Goal: Task Accomplishment & Management: Manage account settings

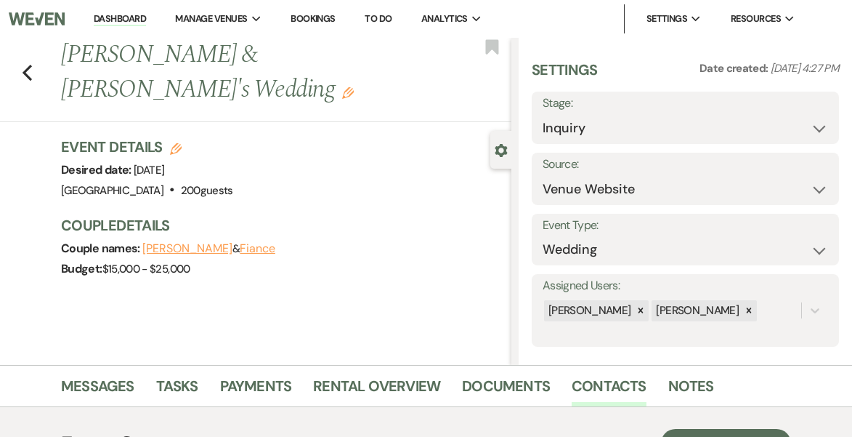
select select "5"
click at [238, 13] on span "Manage Venues" at bounding box center [211, 19] width 72 height 15
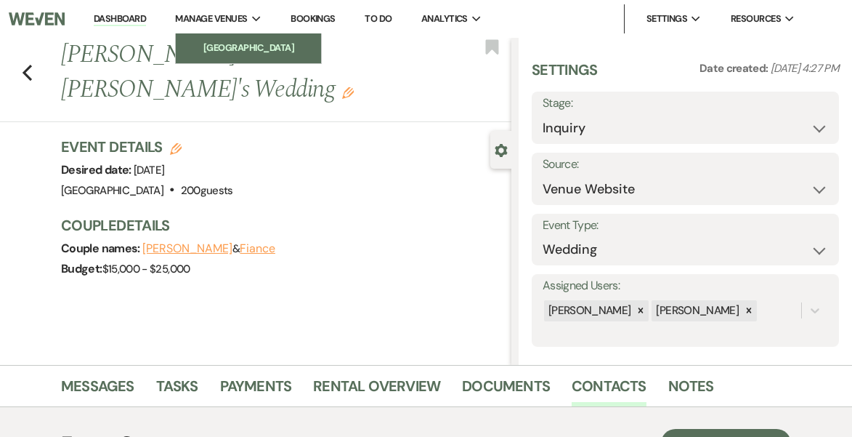
click at [247, 46] on li "[GEOGRAPHIC_DATA]" at bounding box center [248, 48] width 131 height 15
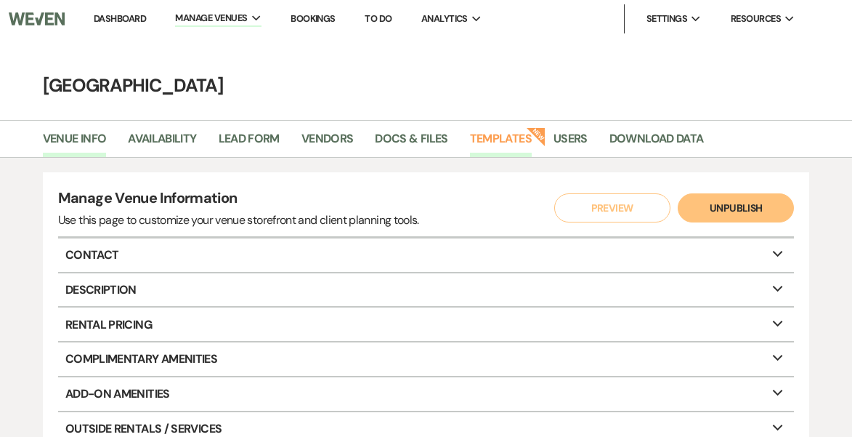
click at [507, 137] on link "Templates" at bounding box center [501, 143] width 62 height 28
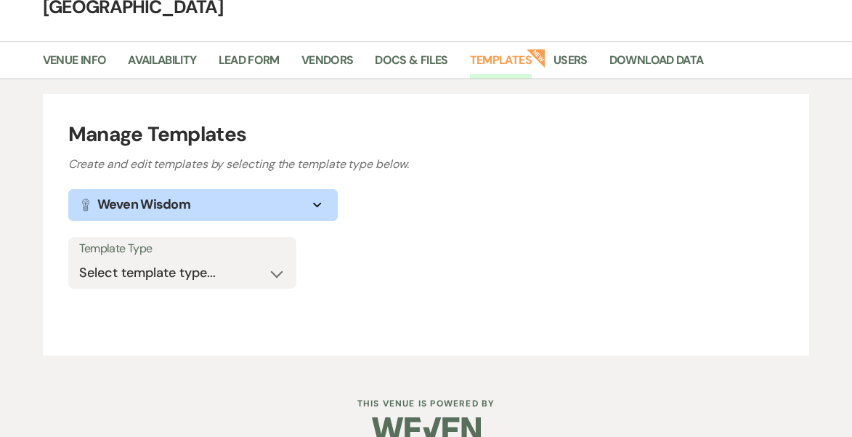
scroll to position [97, 0]
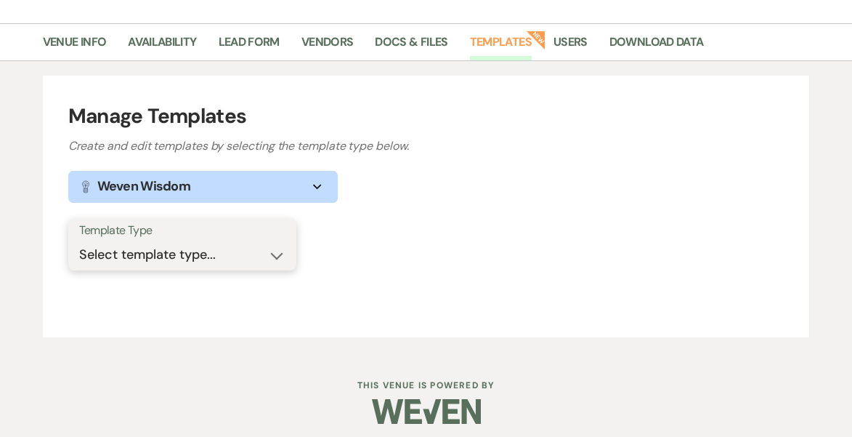
select select "Message Templates"
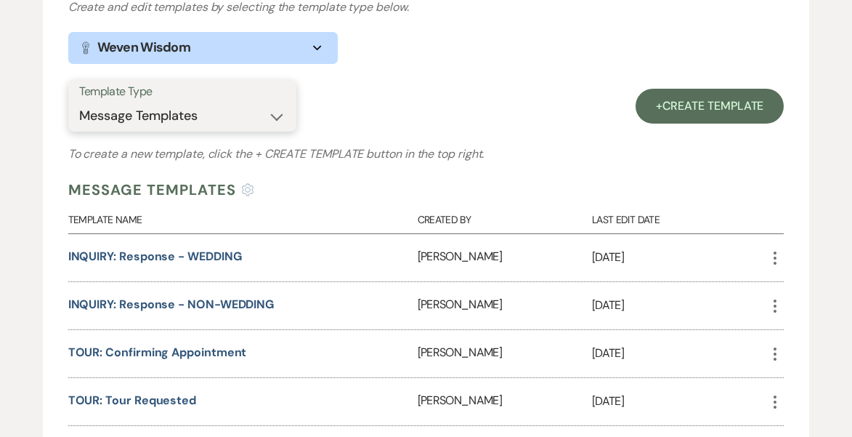
scroll to position [235, 0]
click at [774, 256] on icon "More" at bounding box center [775, 258] width 17 height 17
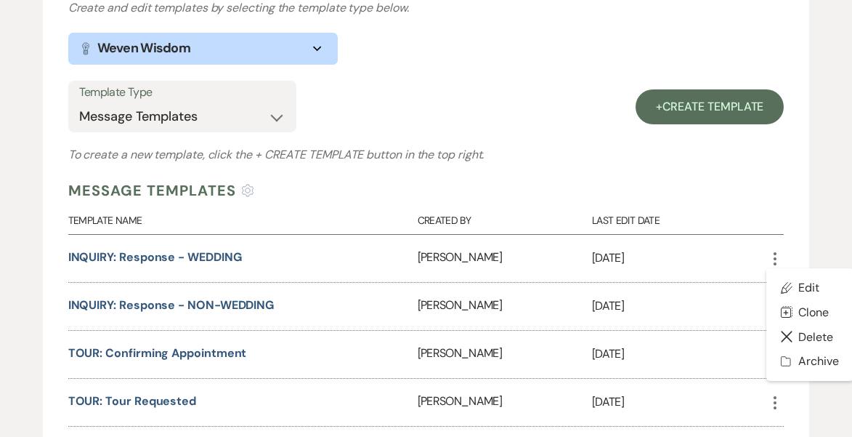
click at [487, 251] on div "Aimee Farrell" at bounding box center [505, 258] width 174 height 47
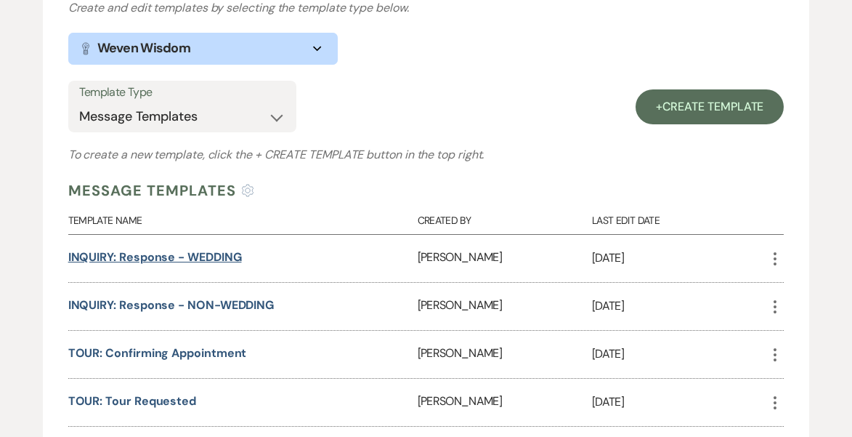
click at [206, 257] on link "INQUIRY: Response - WEDDING" at bounding box center [155, 256] width 174 height 15
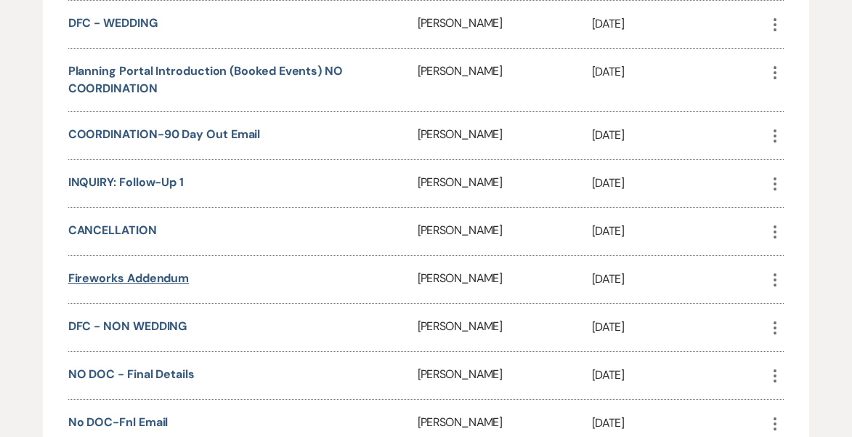
scroll to position [717, 0]
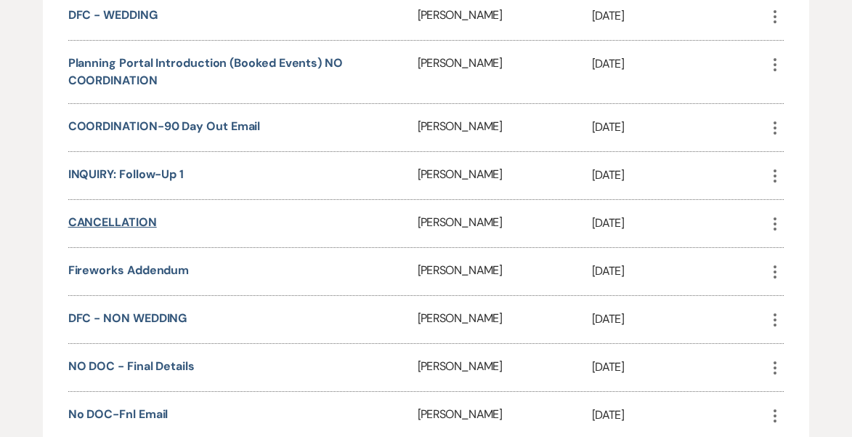
click at [142, 218] on link "CANCELLATION" at bounding box center [112, 221] width 89 height 15
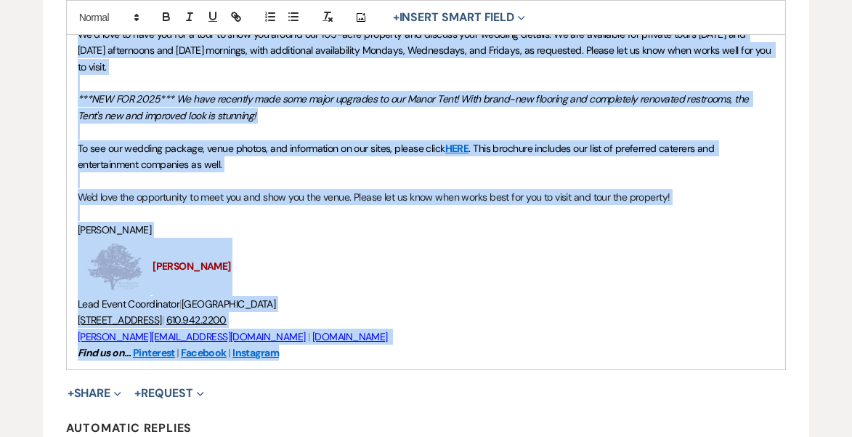
scroll to position [527, 0]
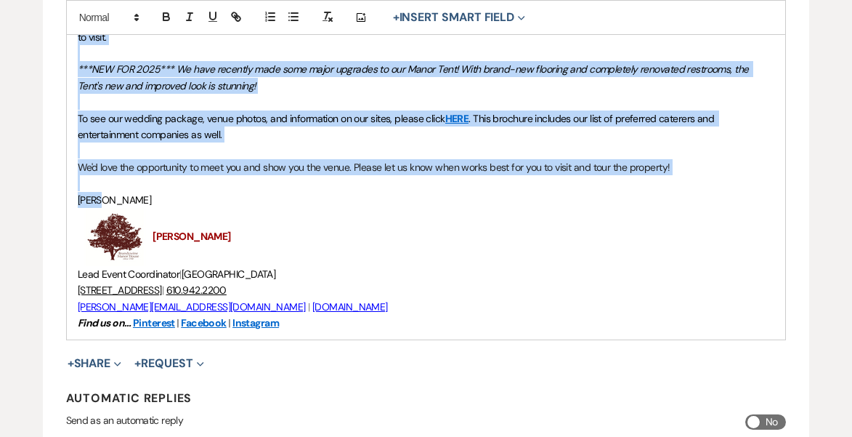
drag, startPoint x: 73, startPoint y: 241, endPoint x: 183, endPoint y: 195, distance: 118.9
click at [183, 195] on div "Hi {{clientFirstName}}, We’re thrilled that you are considering us for your wed…" at bounding box center [426, 130] width 719 height 417
copy div "Hi {{clientFirstName}}, We’re thrilled that you are considering us for your wed…"
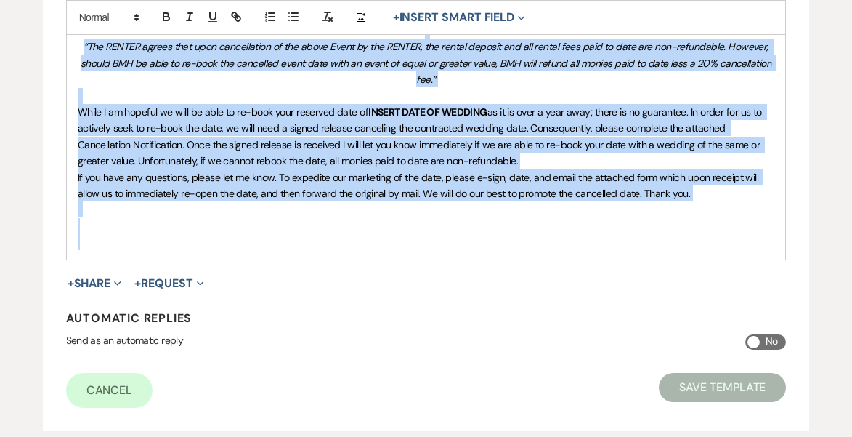
scroll to position [475, 0]
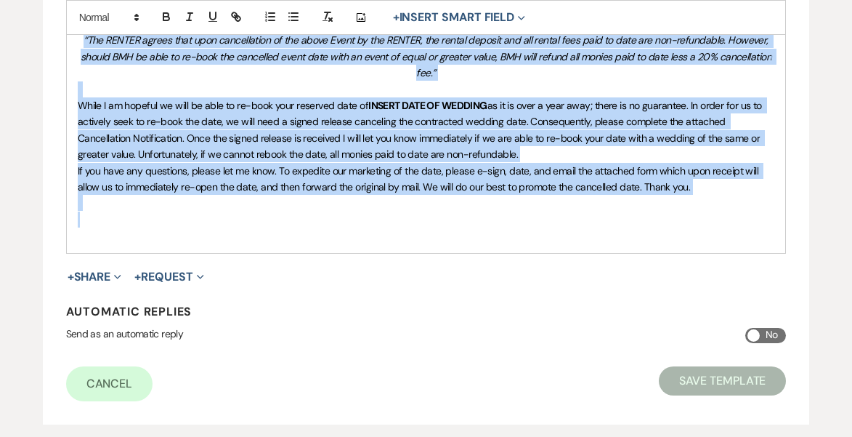
drag, startPoint x: 79, startPoint y: 201, endPoint x: 215, endPoint y: 219, distance: 137.0
click at [215, 219] on div "Thank you for letting us know you have decided not to move forward with your we…" at bounding box center [426, 114] width 719 height 278
copy div "Thank you for letting us know you have decided not to move forward with your we…"
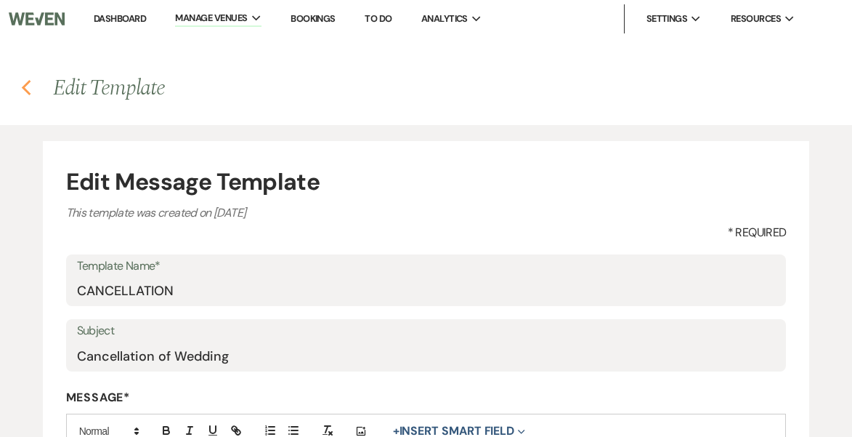
scroll to position [0, 0]
click at [24, 87] on use "button" at bounding box center [25, 88] width 9 height 16
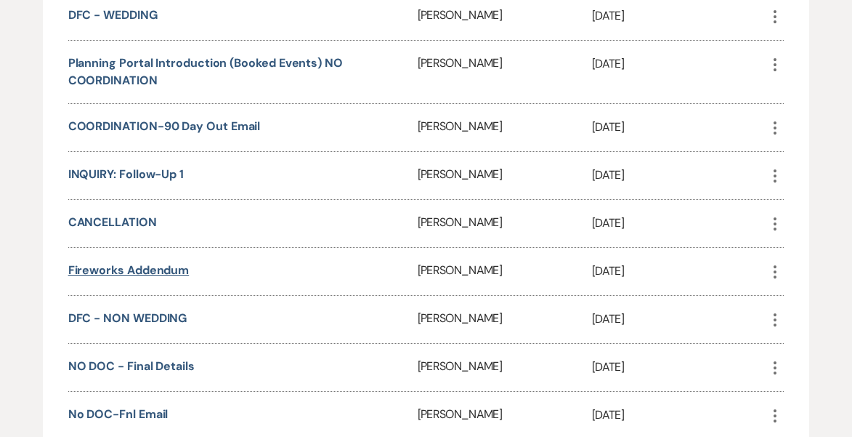
click at [145, 269] on link "Fireworks Addendum" at bounding box center [128, 269] width 121 height 15
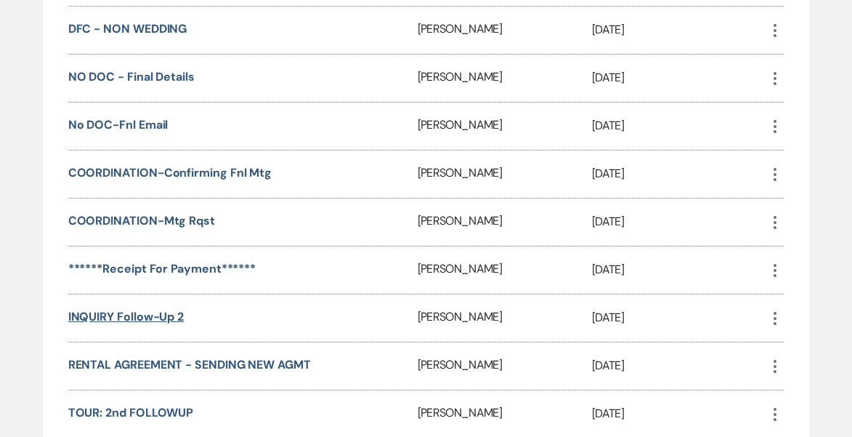
scroll to position [1018, 0]
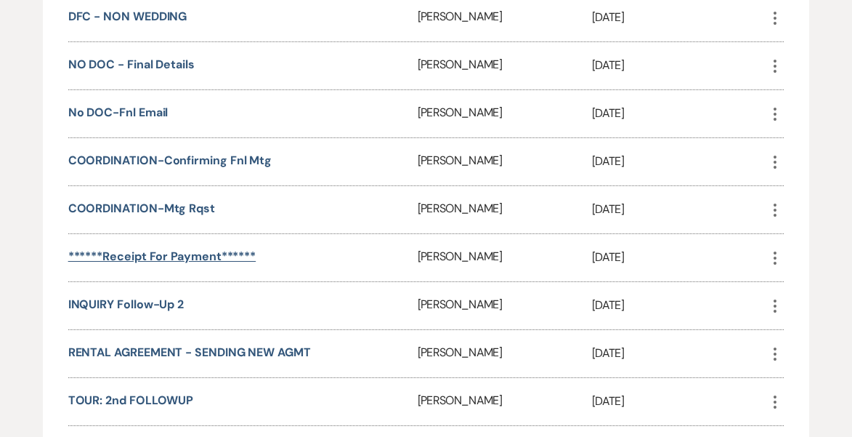
click at [188, 249] on link "******Receipt for Payment******" at bounding box center [162, 256] width 188 height 15
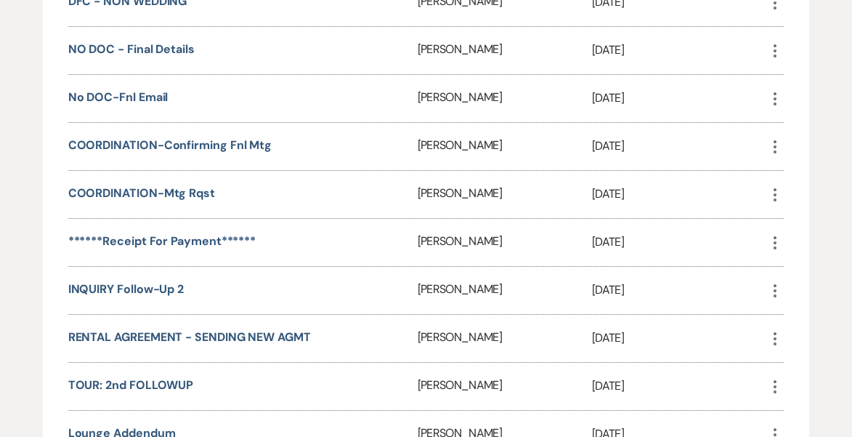
scroll to position [1034, 0]
click at [268, 332] on link "RENTAL AGREEMENT - SENDING NEW AGMT" at bounding box center [189, 335] width 243 height 15
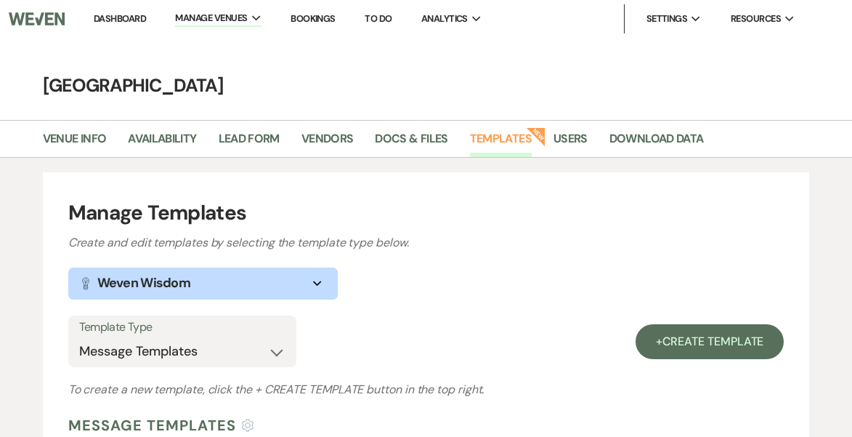
scroll to position [0, 0]
click at [423, 138] on link "Docs & Files" at bounding box center [411, 143] width 73 height 28
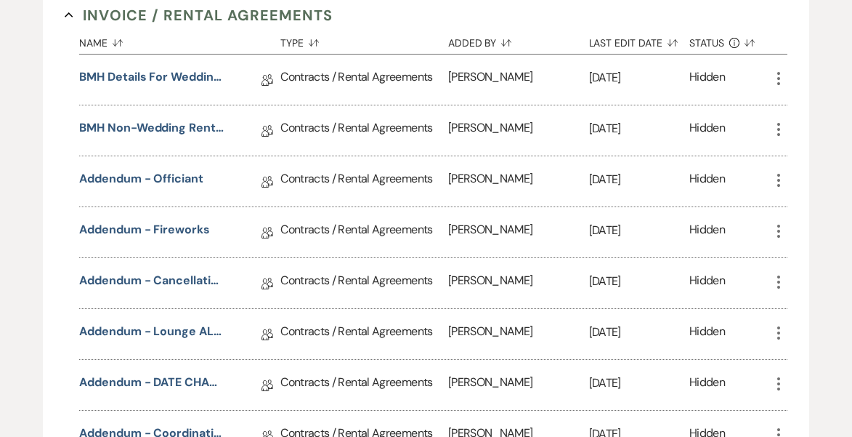
scroll to position [476, 0]
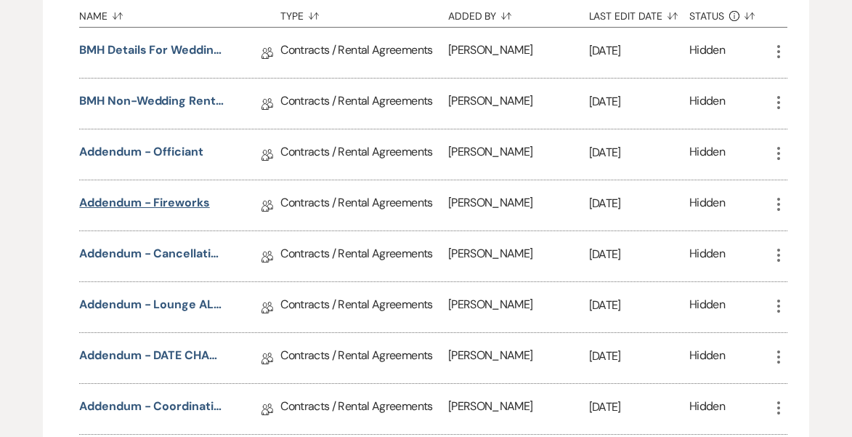
click at [193, 196] on link "Addendum - Fireworks" at bounding box center [144, 205] width 130 height 23
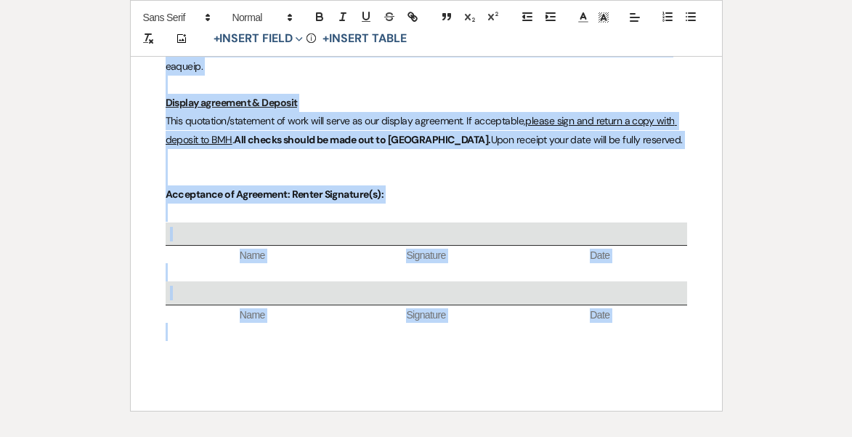
scroll to position [1899, 0]
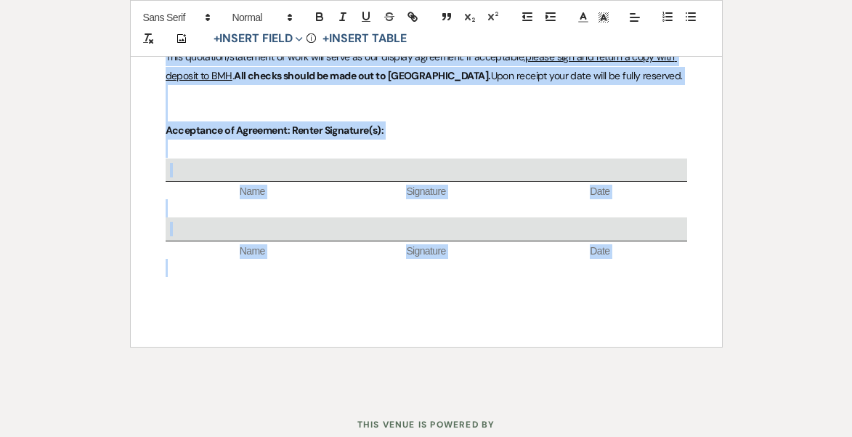
drag, startPoint x: 337, startPoint y: 146, endPoint x: 397, endPoint y: 217, distance: 92.3
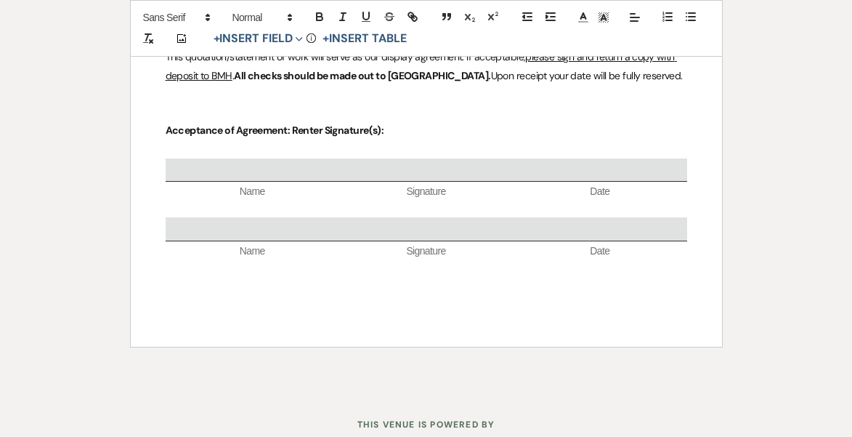
drag, startPoint x: 396, startPoint y: 169, endPoint x: 395, endPoint y: 156, distance: 13.9
click at [396, 158] on div "Name Signature Date" at bounding box center [427, 178] width 522 height 41
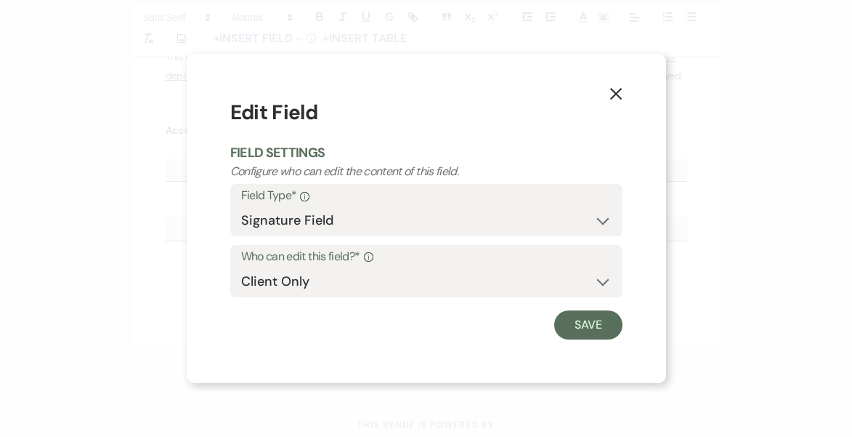
click at [613, 97] on use "button" at bounding box center [616, 94] width 12 height 12
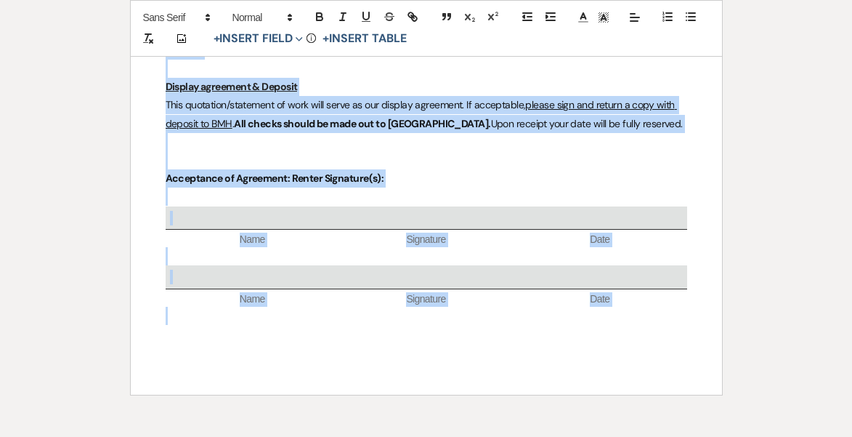
scroll to position [1868, 0]
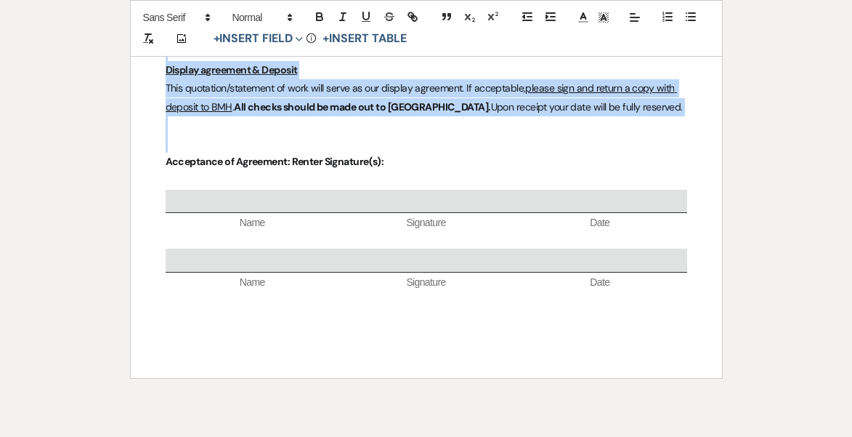
drag, startPoint x: 347, startPoint y: 73, endPoint x: 453, endPoint y: 140, distance: 126.0
copy div "FIREWORKS DISPLAY ADDENDUM Display Date: ﻿ Auto fill* : {{Event Date}} ﻿ RENTER…"
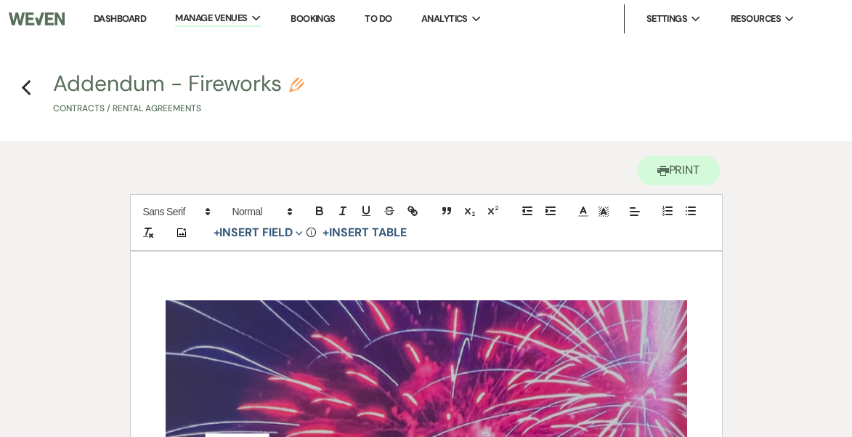
scroll to position [0, 0]
click at [26, 82] on icon "Previous" at bounding box center [26, 87] width 11 height 17
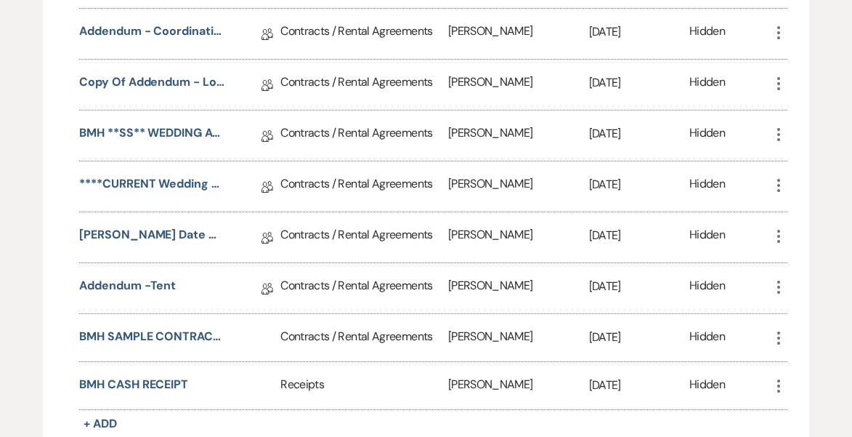
scroll to position [1000, 0]
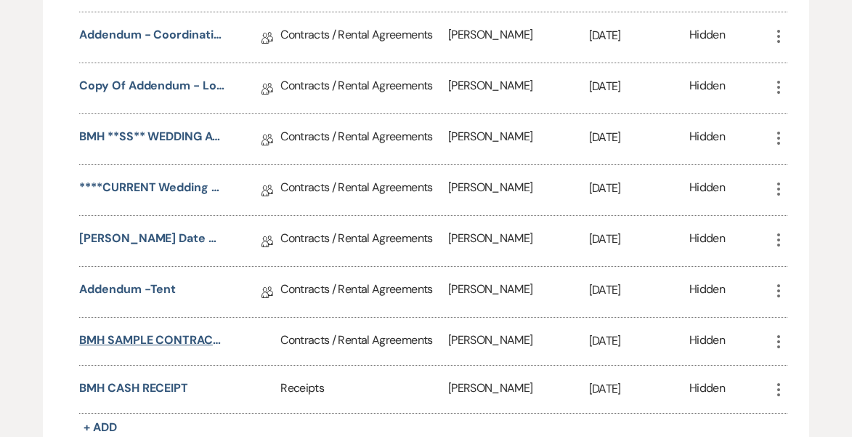
click at [188, 339] on button "BMH SAMPLE CONTRACT.25" at bounding box center [151, 339] width 145 height 17
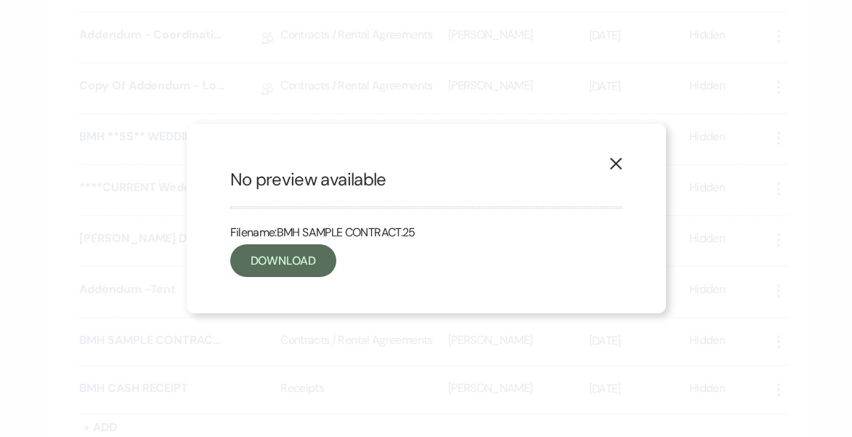
click at [621, 158] on icon "X" at bounding box center [616, 163] width 13 height 13
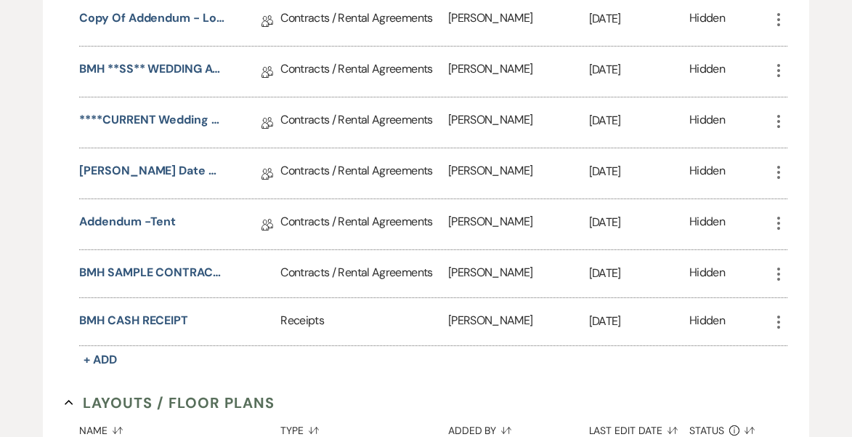
scroll to position [1068, 0]
click at [780, 270] on icon "More" at bounding box center [778, 273] width 17 height 17
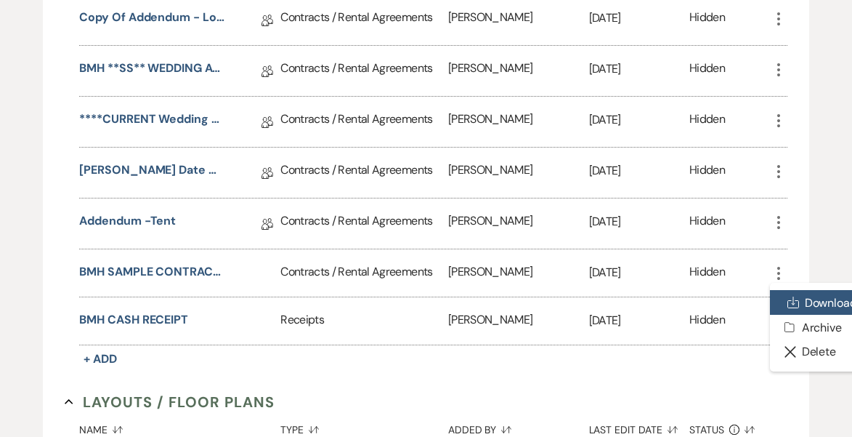
click at [799, 301] on link "Download Download" at bounding box center [819, 302] width 99 height 25
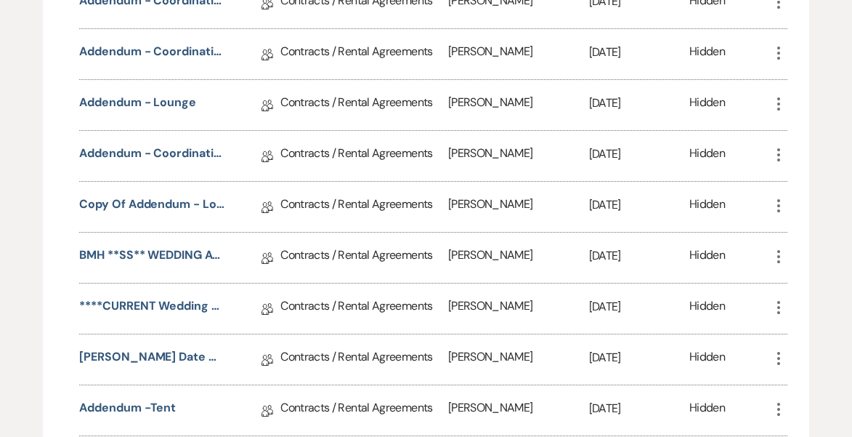
scroll to position [873, 0]
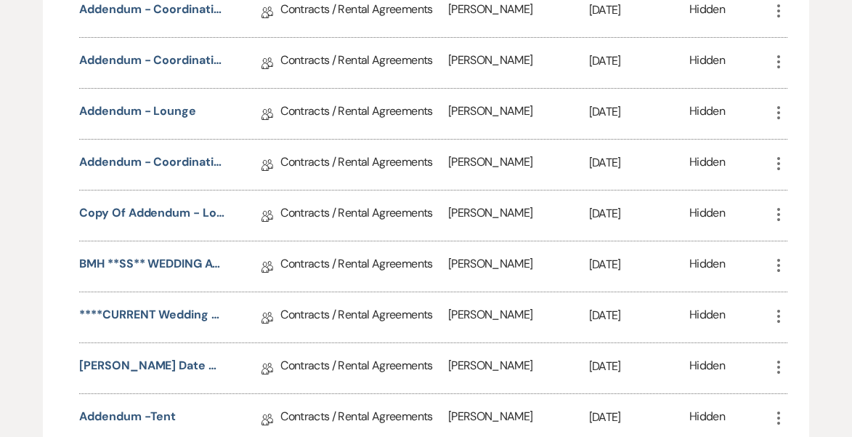
click at [778, 261] on icon "More" at bounding box center [778, 265] width 17 height 17
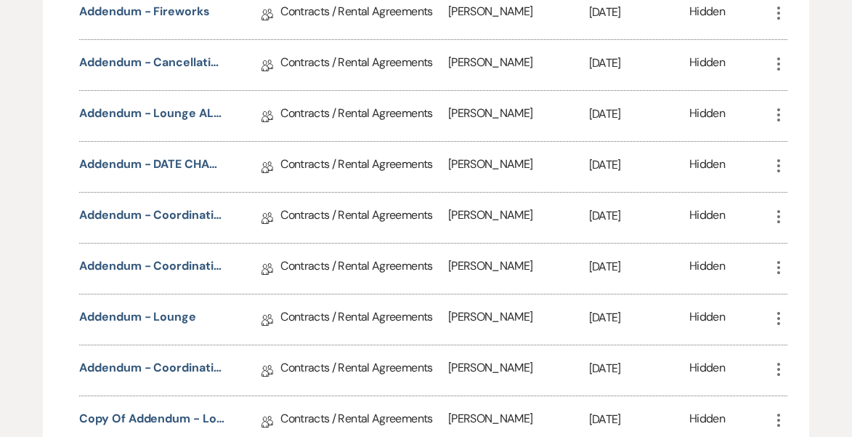
scroll to position [664, 0]
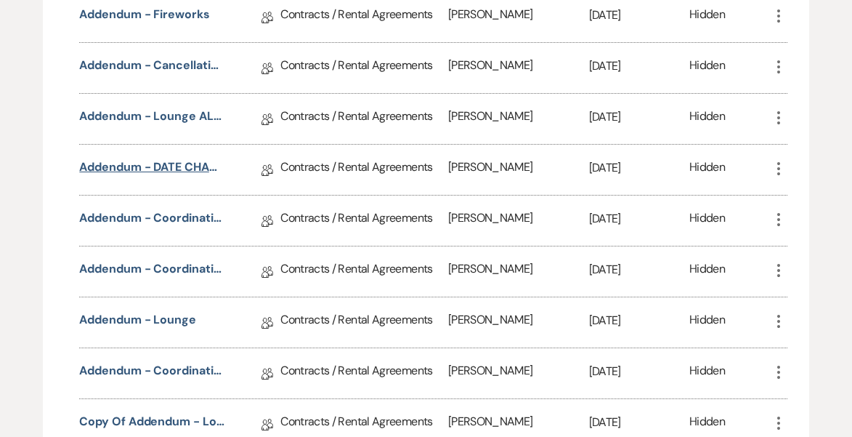
click at [174, 161] on link "Addendum - DATE CHANGE" at bounding box center [151, 169] width 145 height 23
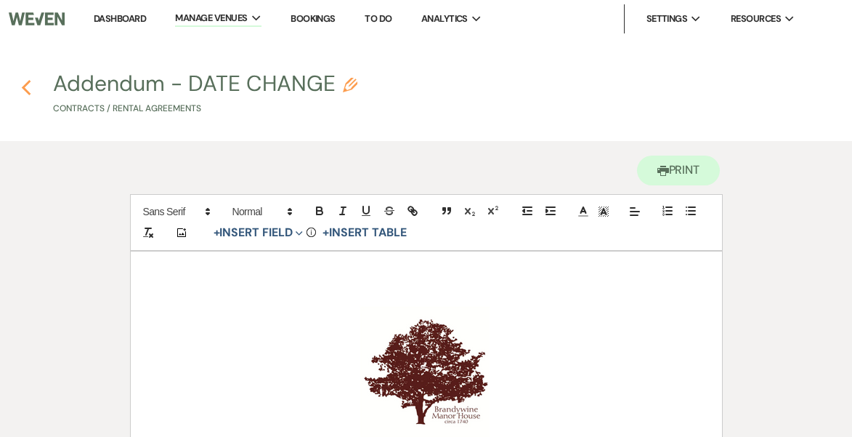
click at [21, 85] on icon "Previous" at bounding box center [26, 87] width 11 height 17
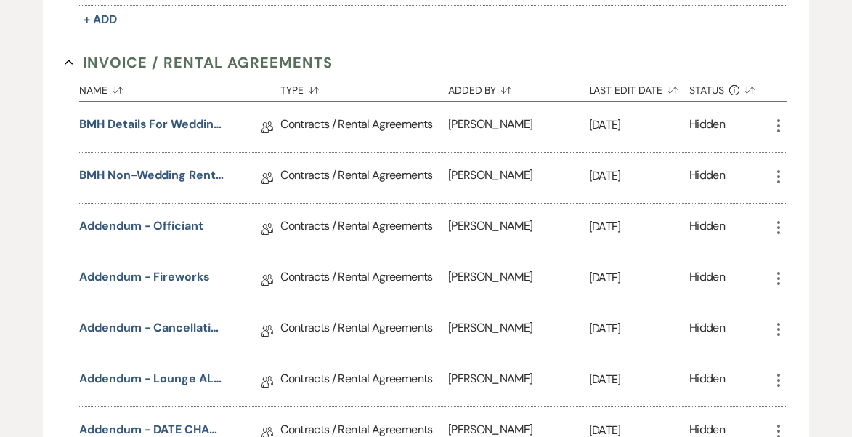
scroll to position [403, 0]
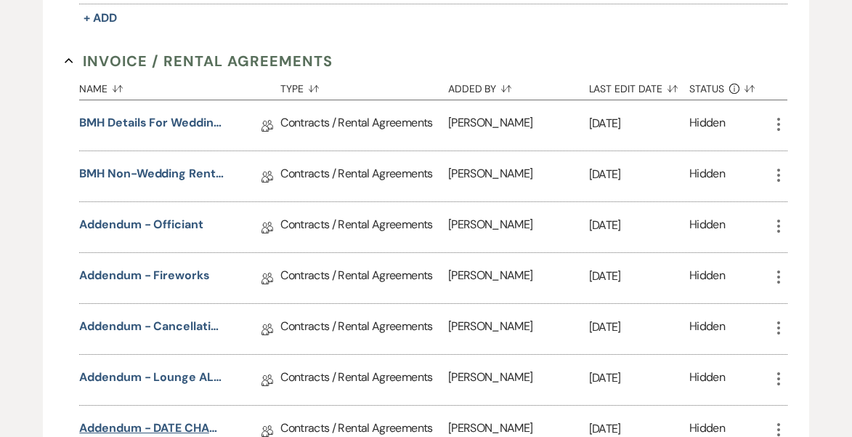
click at [172, 419] on link "Addendum - DATE CHANGE" at bounding box center [151, 430] width 145 height 23
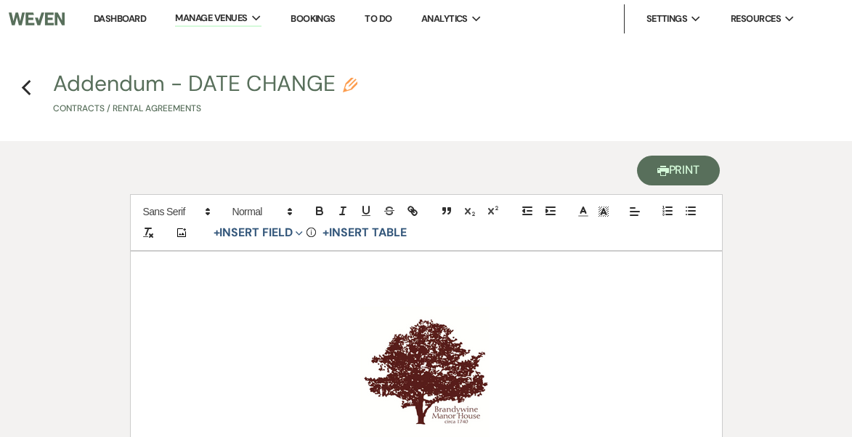
click at [667, 172] on button "Printer Print" at bounding box center [679, 171] width 84 height 30
click at [677, 169] on button "Printer Print" at bounding box center [679, 171] width 84 height 30
click at [680, 165] on button "Printer Print" at bounding box center [679, 171] width 84 height 30
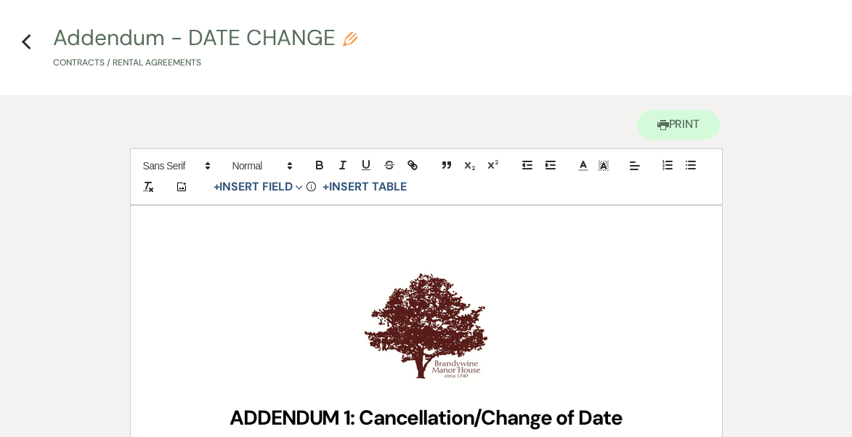
scroll to position [38, 0]
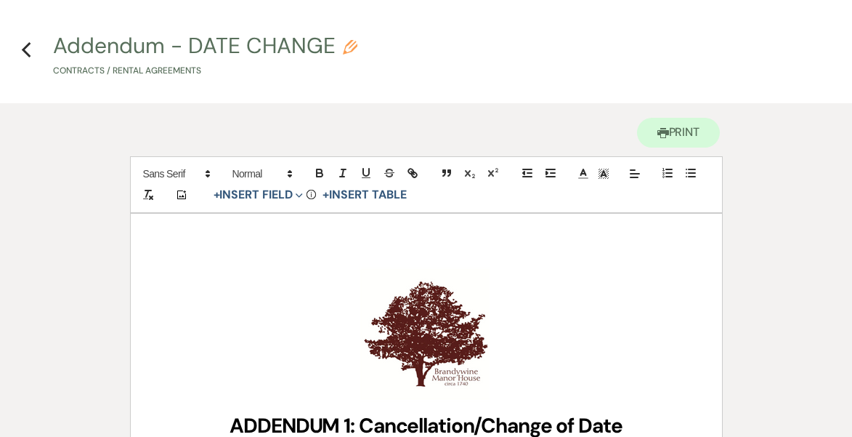
drag, startPoint x: 568, startPoint y: 281, endPoint x: 315, endPoint y: 127, distance: 296.1
copy div "﻿ ﻿ ADDENDUM 1: Cancellation/Change of Date To Rental Agreement Dated ﻿ Click t…"
click at [23, 44] on icon "Previous" at bounding box center [26, 49] width 11 height 17
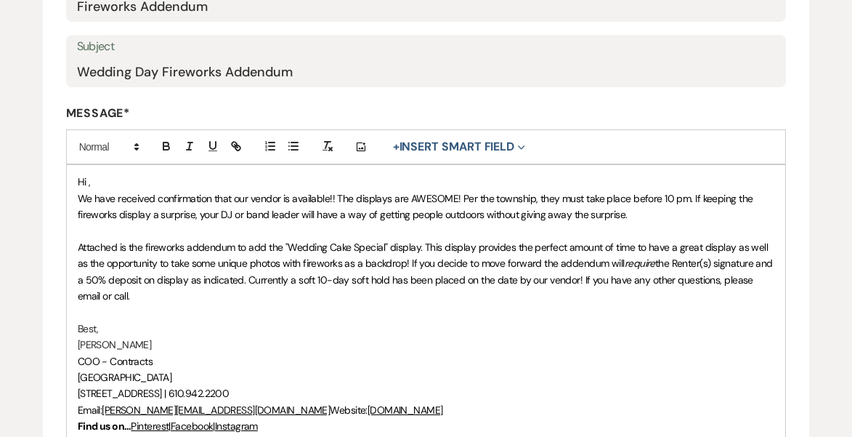
scroll to position [278, 0]
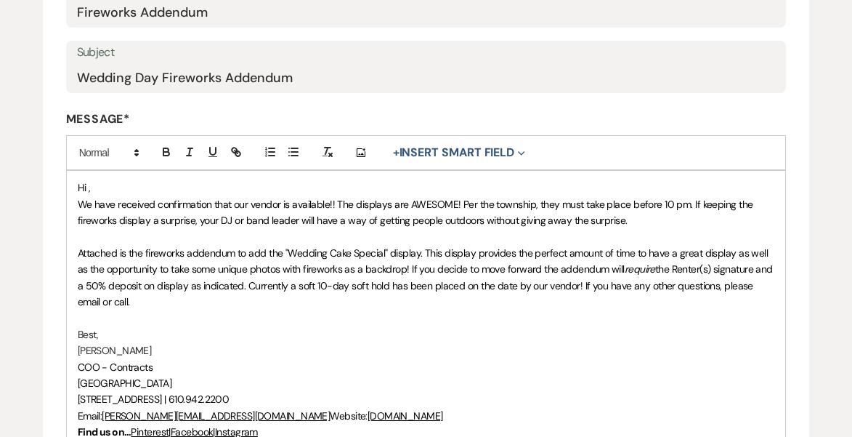
drag, startPoint x: 77, startPoint y: 184, endPoint x: 304, endPoint y: 424, distance: 330.6
click at [304, 424] on div "Hi , We have received confirmation that our vendor is available!! The displays …" at bounding box center [426, 310] width 719 height 278
copy div "Lo , Ip dolo sitametc adipiscingel sedd eiu tempor in utlaboree!! Dol magnaali …"
click at [118, 303] on p "Attached is the fireworks addendum to add the "Wedding Cake Special" display. T…" at bounding box center [427, 277] width 698 height 65
drag, startPoint x: 118, startPoint y: 303, endPoint x: 73, endPoint y: 169, distance: 141.1
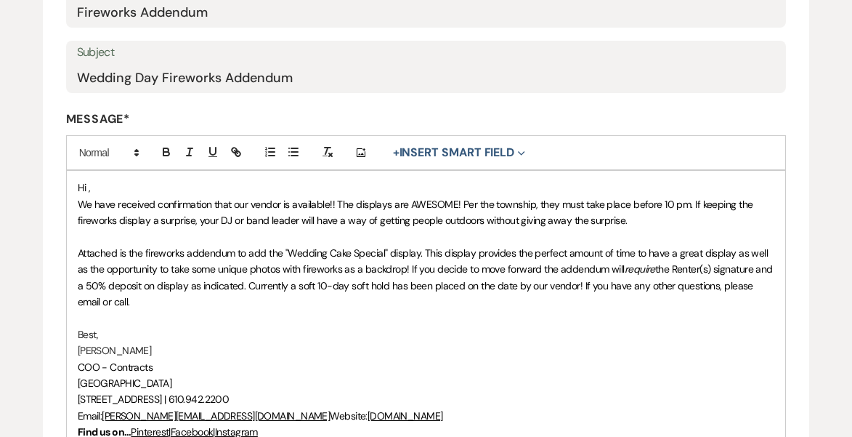
click at [73, 171] on div "Hi , We have received confirmation that our vendor is available!! The displays …" at bounding box center [426, 310] width 719 height 278
copy div "Hi , We have received confirmation that our vendor is available!! The displays …"
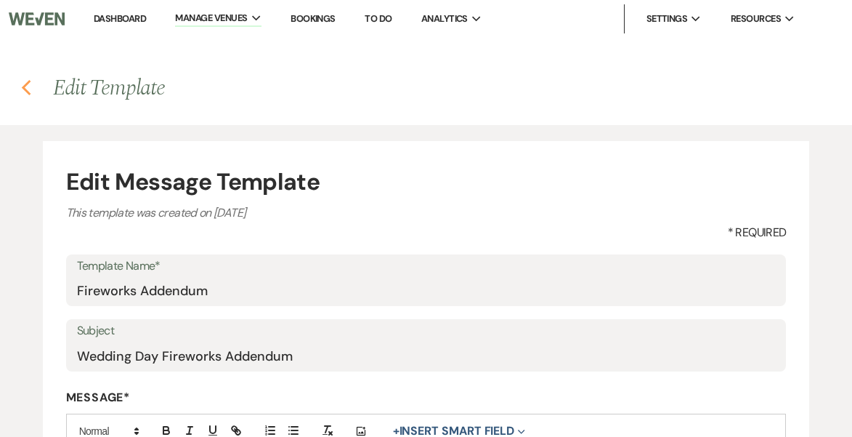
scroll to position [0, 0]
click at [29, 86] on icon "Previous" at bounding box center [26, 87] width 11 height 17
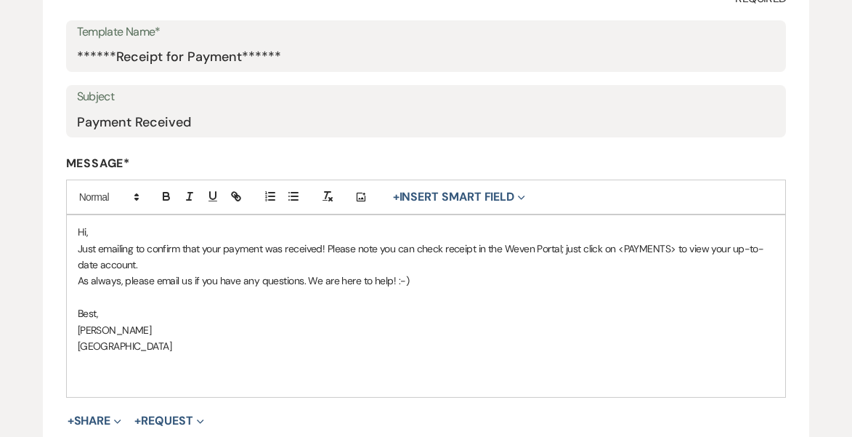
scroll to position [237, 0]
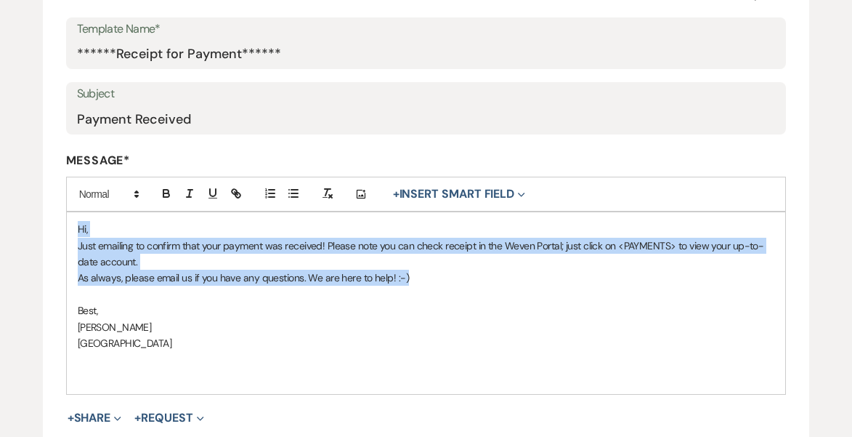
drag, startPoint x: 424, startPoint y: 276, endPoint x: 71, endPoint y: 221, distance: 356.8
click at [71, 221] on div "Hi, Just emailing to confirm that your payment was received! Please note you ca…" at bounding box center [426, 303] width 719 height 182
copy div "Hi, Just emailing to confirm that your payment was received! Please note you ca…"
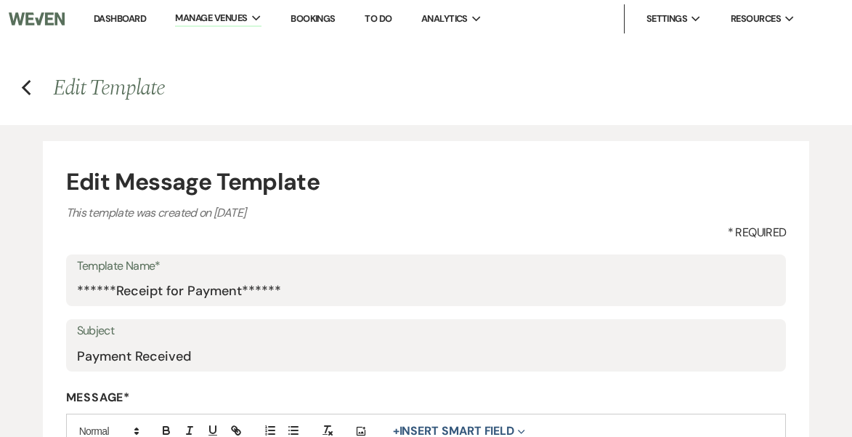
scroll to position [0, 0]
click at [30, 91] on icon "Previous" at bounding box center [26, 87] width 11 height 17
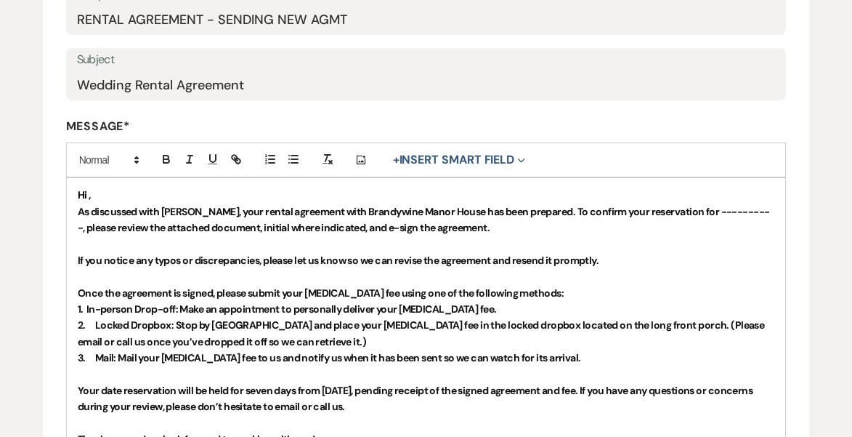
scroll to position [273, 0]
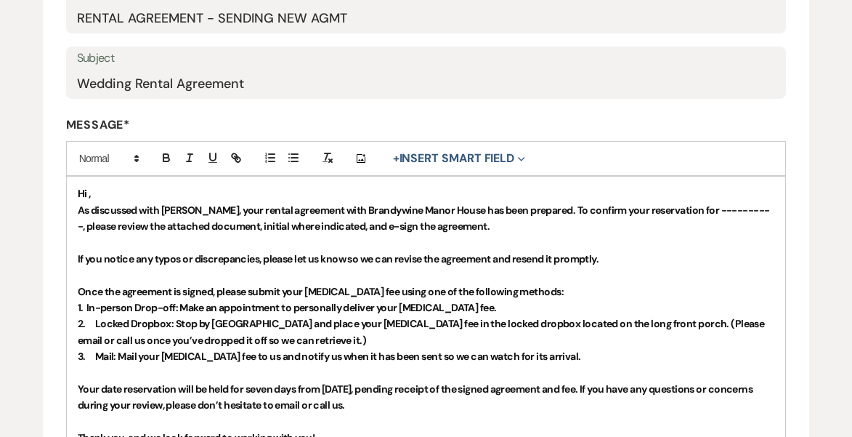
click at [233, 210] on strong "As discussed with [PERSON_NAME], your rental agreement with Brandywine Manor Ho…" at bounding box center [424, 217] width 693 height 29
drag, startPoint x: 227, startPoint y: 206, endPoint x: 74, endPoint y: 192, distance: 154.0
click at [74, 192] on div "Hi , As discussed with [PERSON_NAME], Your rental agreement with Brandywine Man…" at bounding box center [426, 381] width 719 height 408
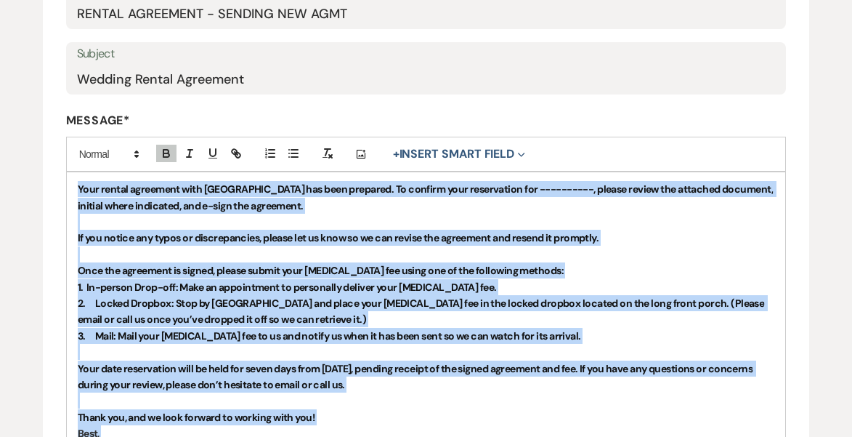
drag, startPoint x: 77, startPoint y: 192, endPoint x: 185, endPoint y: 437, distance: 267.5
click at [185, 436] on html "Dashboard Manage Venues Expand Brandywine Manor House Bookings To Do Analytics …" at bounding box center [426, 276] width 852 height 1106
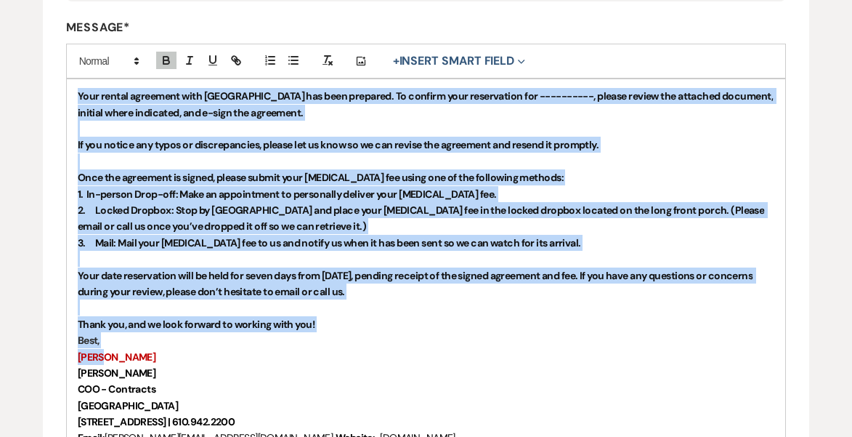
scroll to position [372, 0]
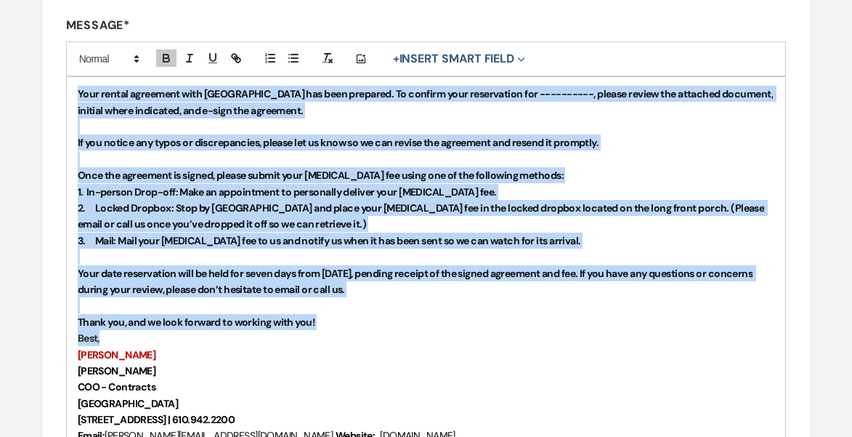
click at [182, 330] on p "Best," at bounding box center [427, 338] width 698 height 16
copy div "Lore ipsumd sitametco adip Elitseddoe Tempo Incid utl etdo magnaali. En adminim…"
